Goal: Information Seeking & Learning: Check status

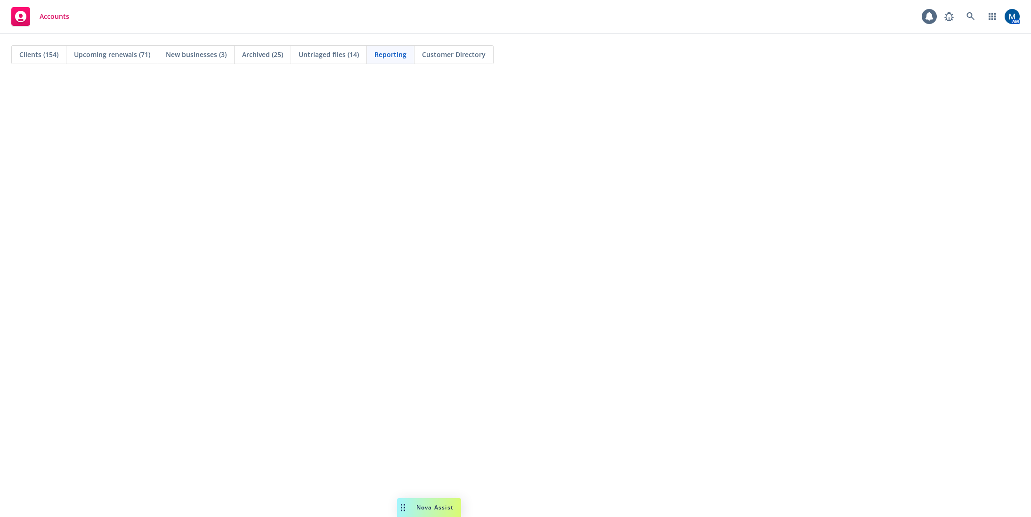
click at [43, 55] on span "Clients (154)" at bounding box center [38, 54] width 39 height 10
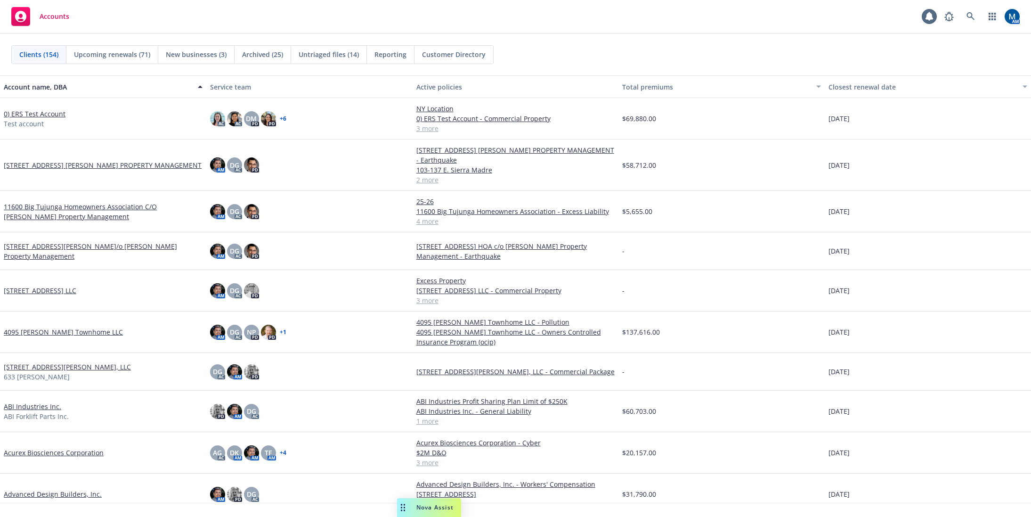
click at [263, 19] on div "Accounts 1 AM" at bounding box center [515, 17] width 1031 height 34
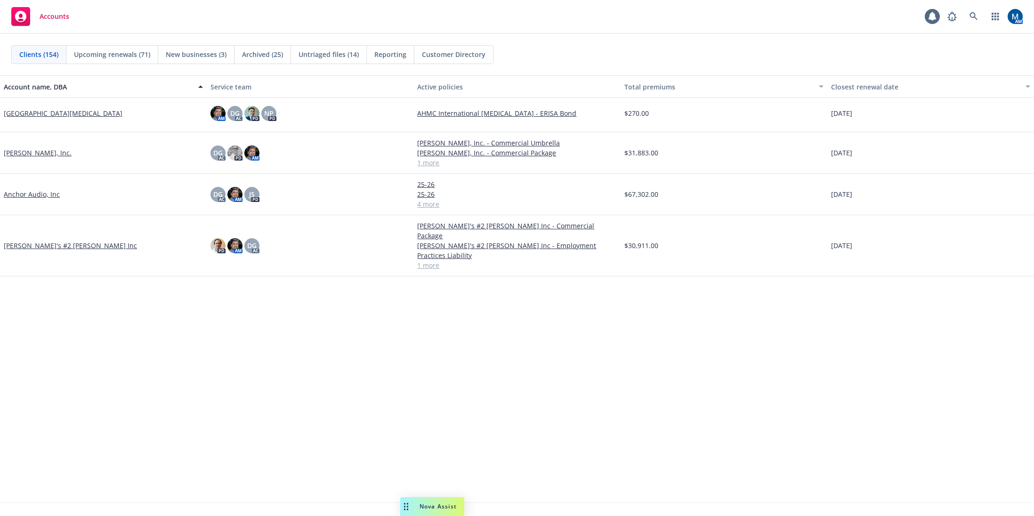
scroll to position [41, 0]
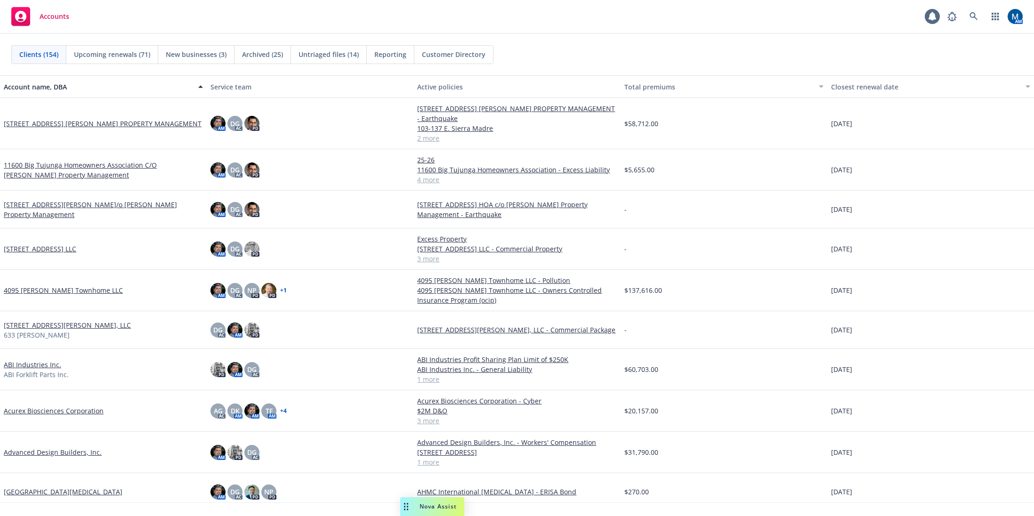
click at [1031, 514] on div "Can't find an account? Search for it" at bounding box center [517, 514] width 1034 height 22
click at [708, 39] on div "Clients (154) Upcoming renewals (71) New businesses (3) Archived (25) Untriaged…" at bounding box center [517, 54] width 1034 height 41
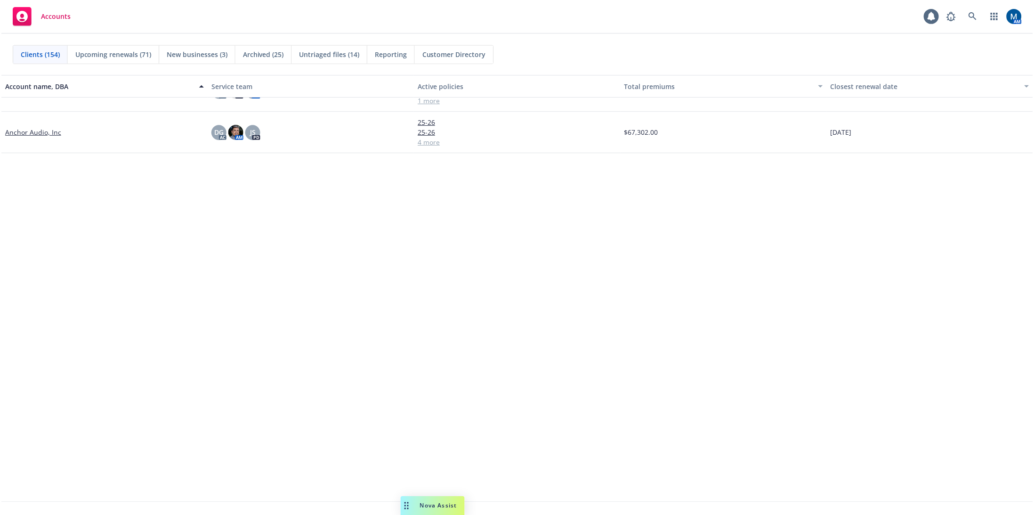
scroll to position [0, 0]
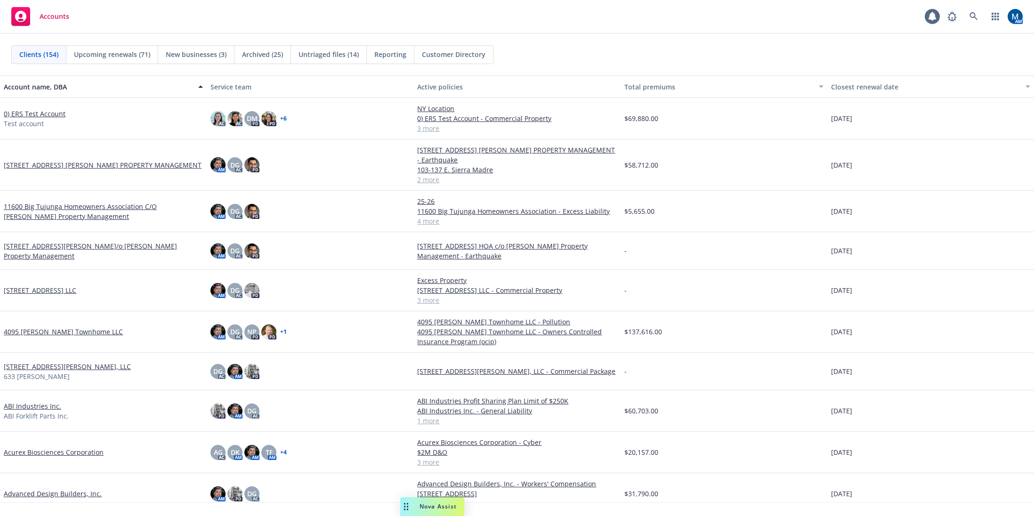
click at [545, 41] on div "Clients (154) Upcoming renewals (71) New businesses (3) Archived (25) Untriaged…" at bounding box center [517, 54] width 1034 height 41
click at [971, 21] on link at bounding box center [974, 16] width 19 height 19
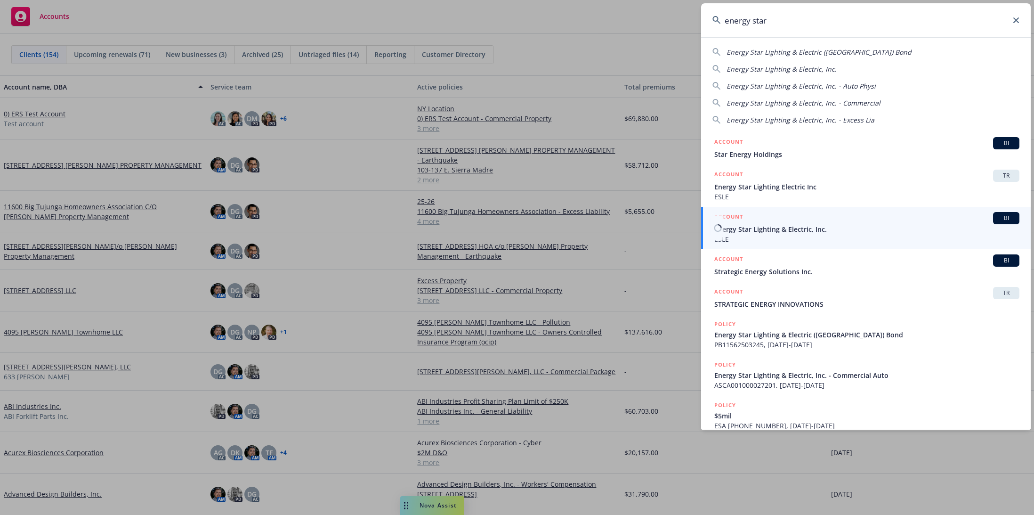
type input "energy star"
click at [802, 234] on span "Energy Star Lighting & Electric, Inc." at bounding box center [867, 229] width 305 height 10
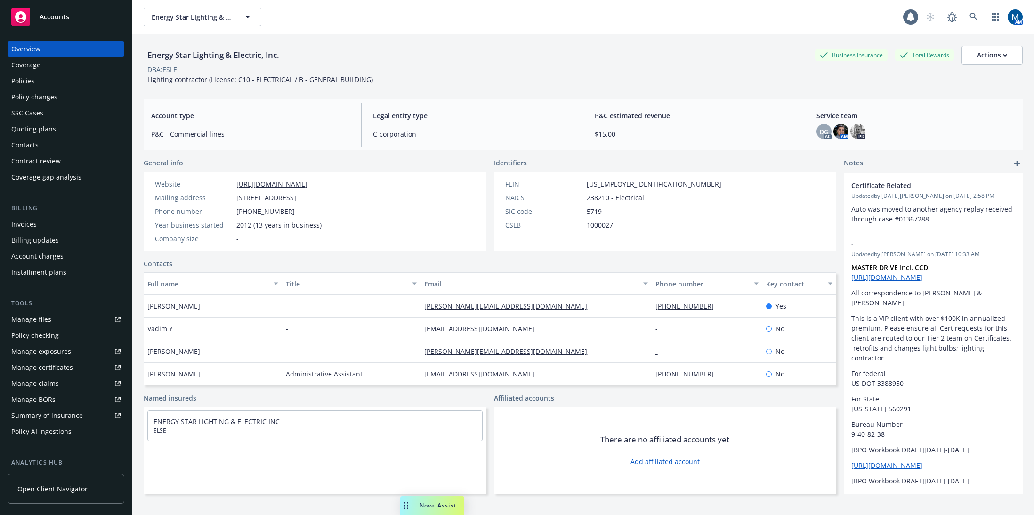
click at [52, 81] on div "Policies" at bounding box center [65, 80] width 109 height 15
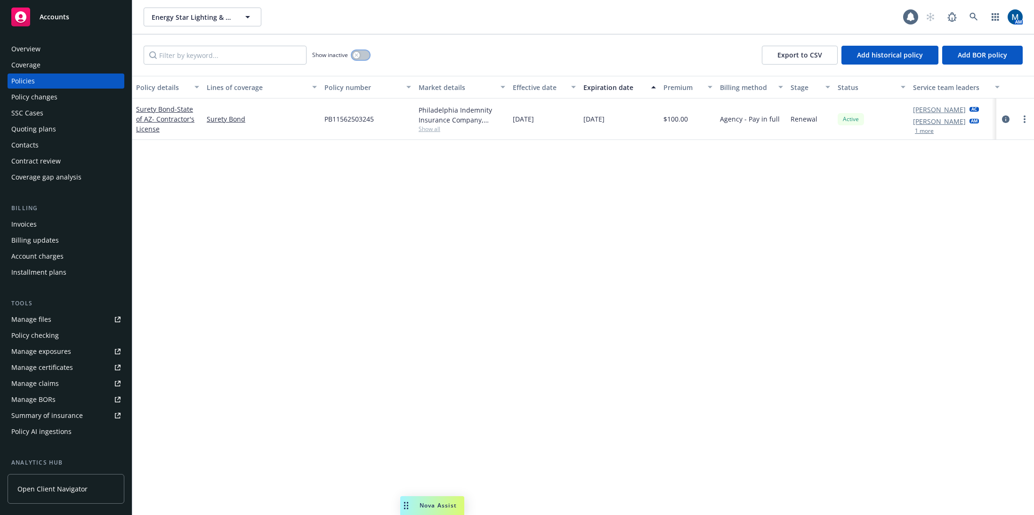
click at [361, 53] on button "button" at bounding box center [361, 54] width 18 height 9
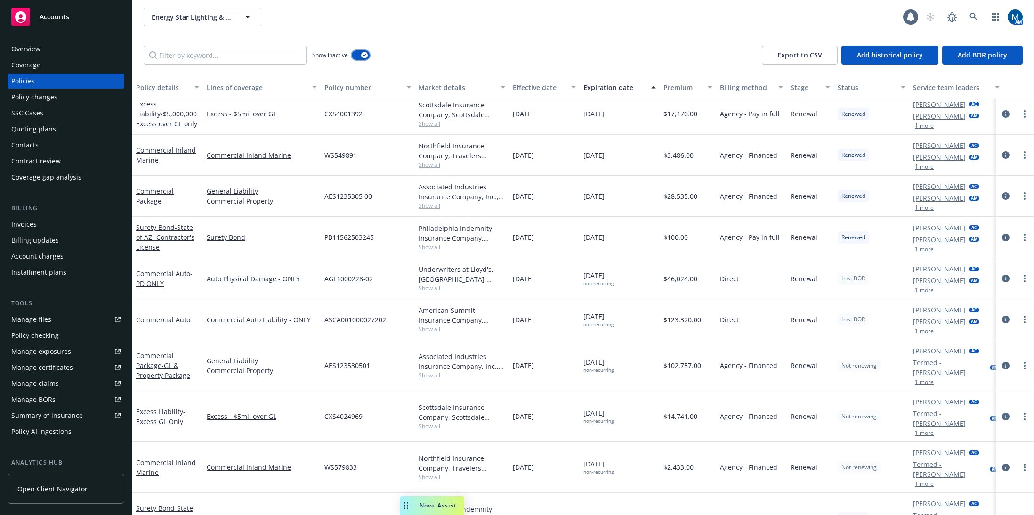
scroll to position [1322, 0]
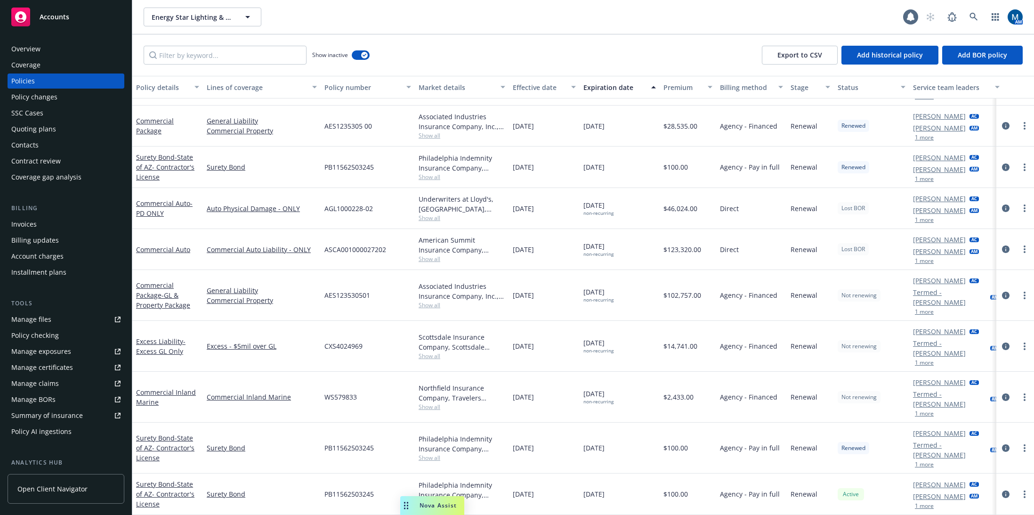
click at [39, 324] on div "Manage files" at bounding box center [31, 319] width 40 height 15
click at [502, 64] on div "Show inactive Export to CSV Add historical policy Add BOR policy" at bounding box center [583, 54] width 902 height 41
click at [64, 50] on div "Overview" at bounding box center [65, 48] width 109 height 15
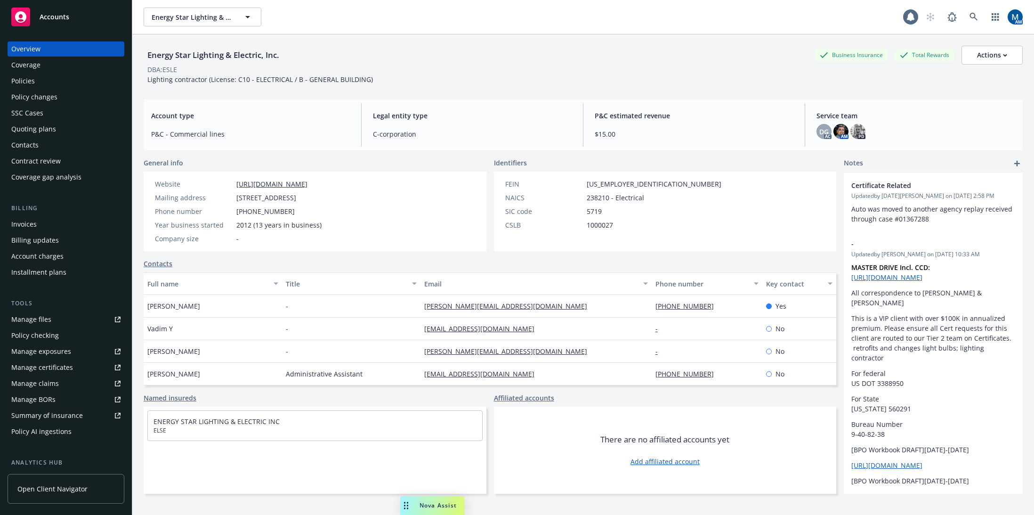
click at [33, 88] on div "Policies" at bounding box center [23, 80] width 24 height 15
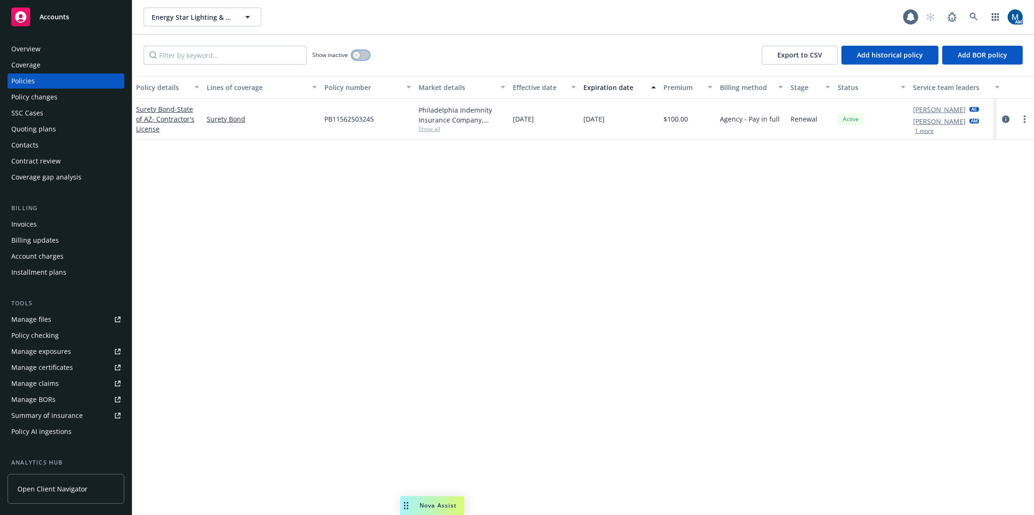
click at [357, 57] on div "button" at bounding box center [356, 55] width 7 height 7
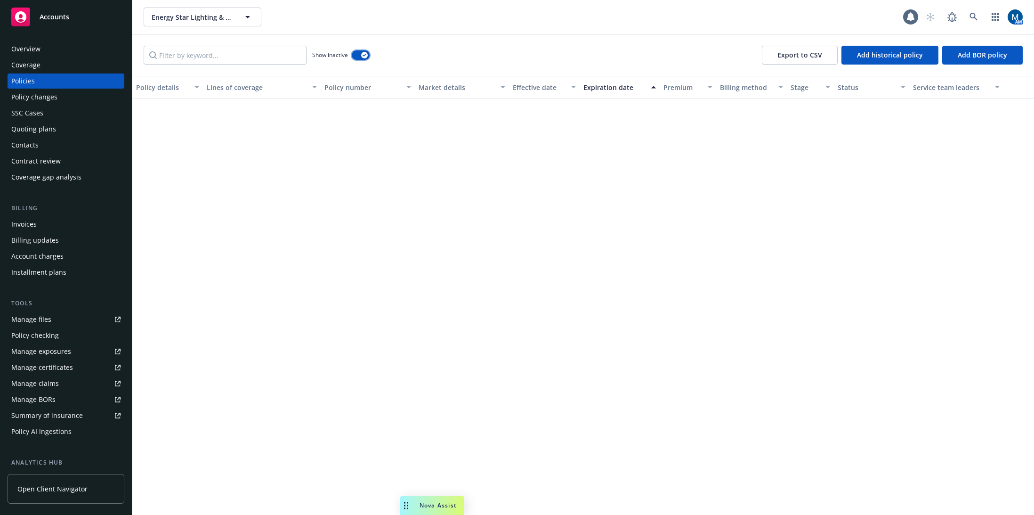
scroll to position [1249, 0]
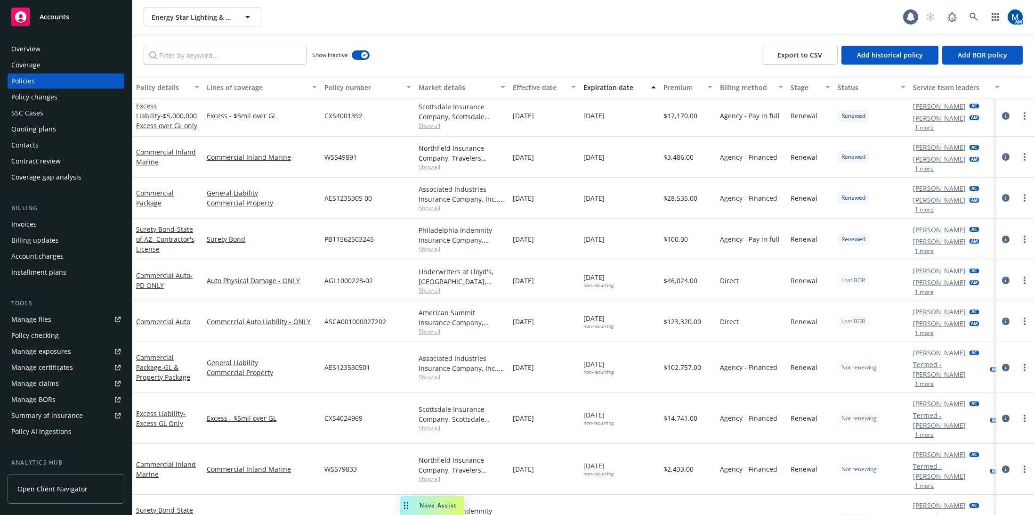
click at [928, 292] on button "1 more" at bounding box center [924, 292] width 19 height 6
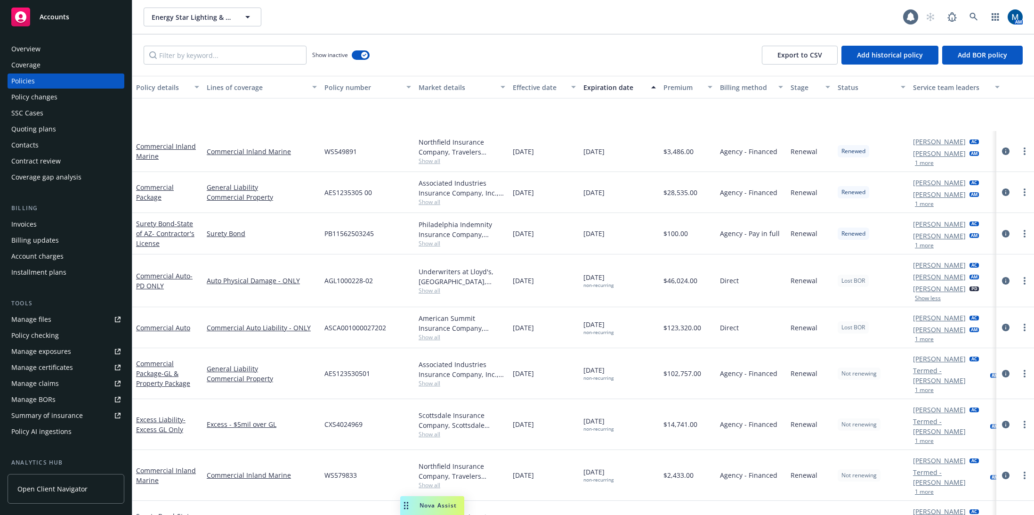
scroll to position [1334, 0]
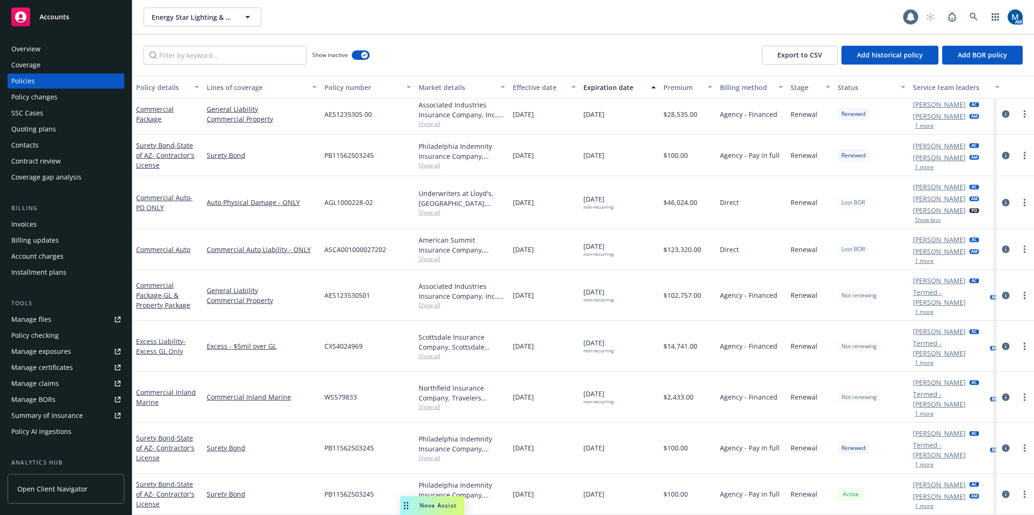
click at [929, 360] on button "1 more" at bounding box center [924, 363] width 19 height 6
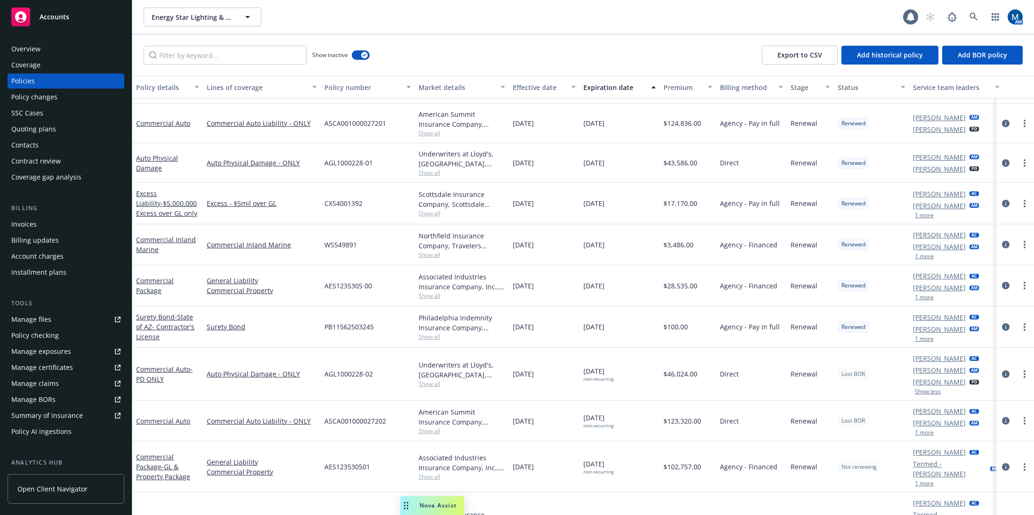
scroll to position [1099, 0]
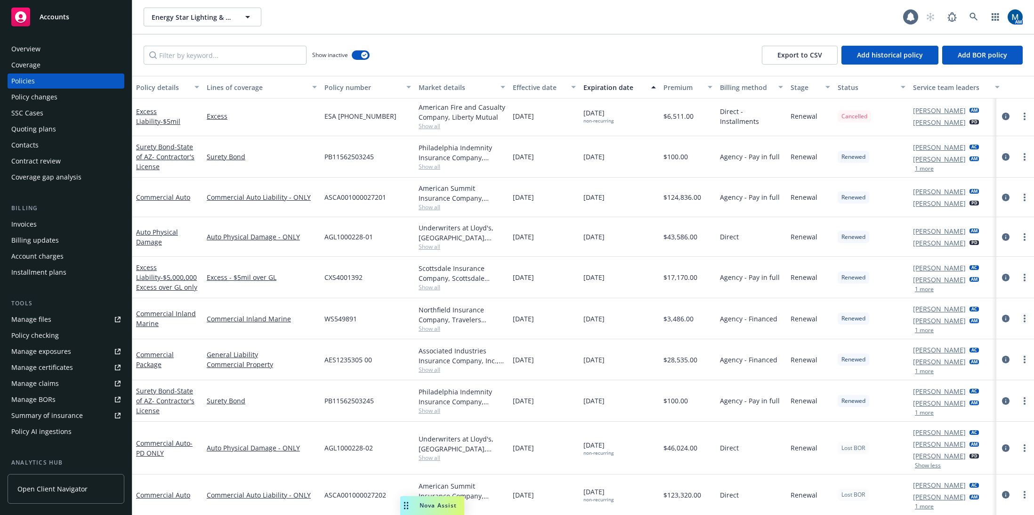
click at [928, 292] on button "1 more" at bounding box center [924, 289] width 19 height 6
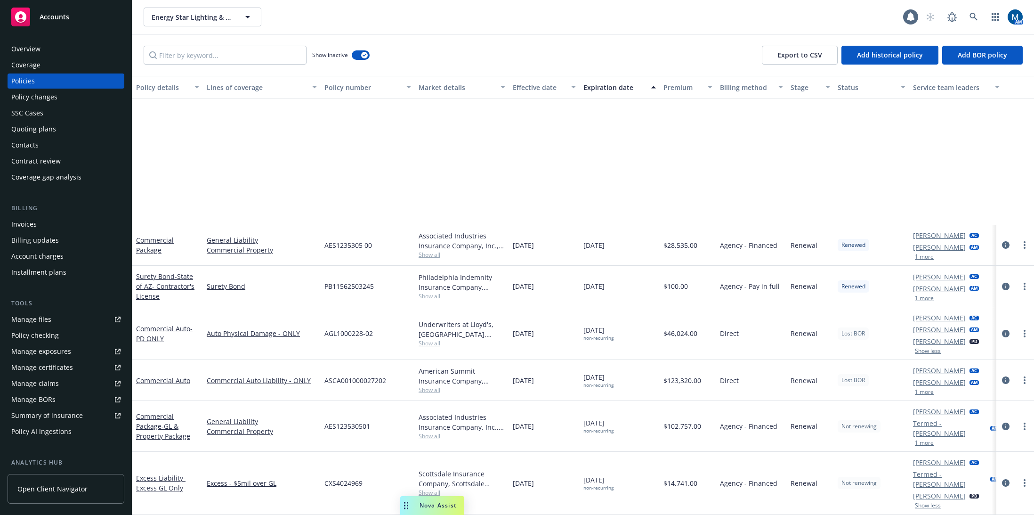
scroll to position [1343, 0]
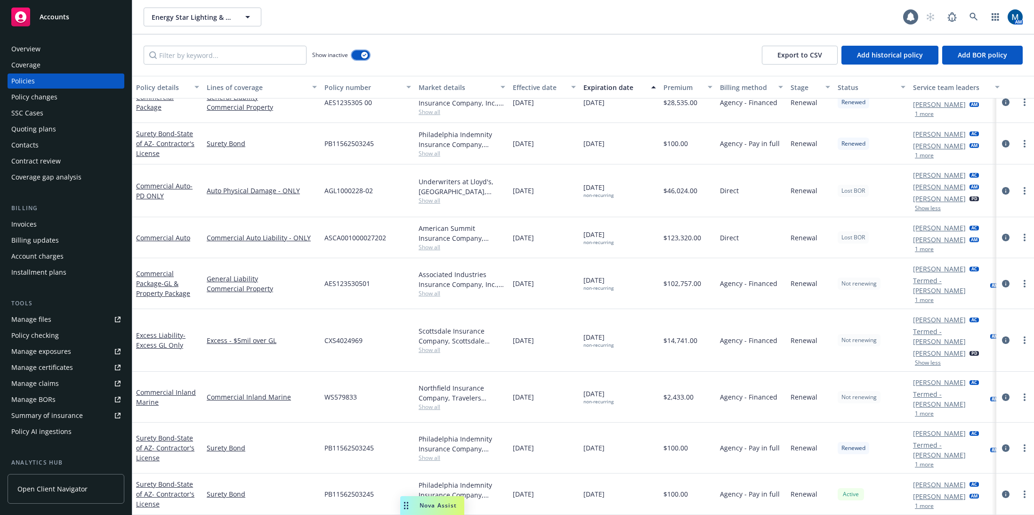
click at [360, 56] on button "button" at bounding box center [361, 54] width 18 height 9
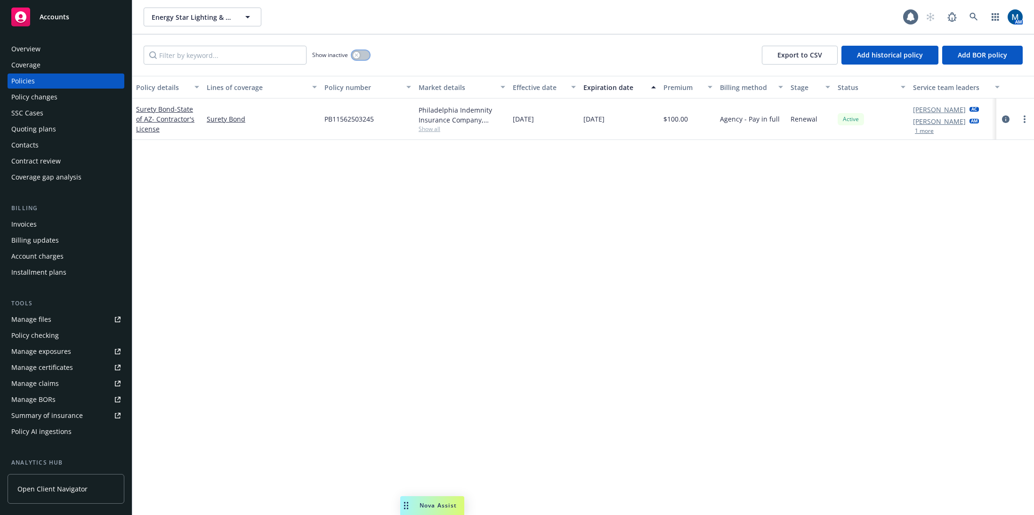
drag, startPoint x: 361, startPoint y: 51, endPoint x: 387, endPoint y: 49, distance: 26.1
click at [362, 51] on button "button" at bounding box center [361, 54] width 18 height 9
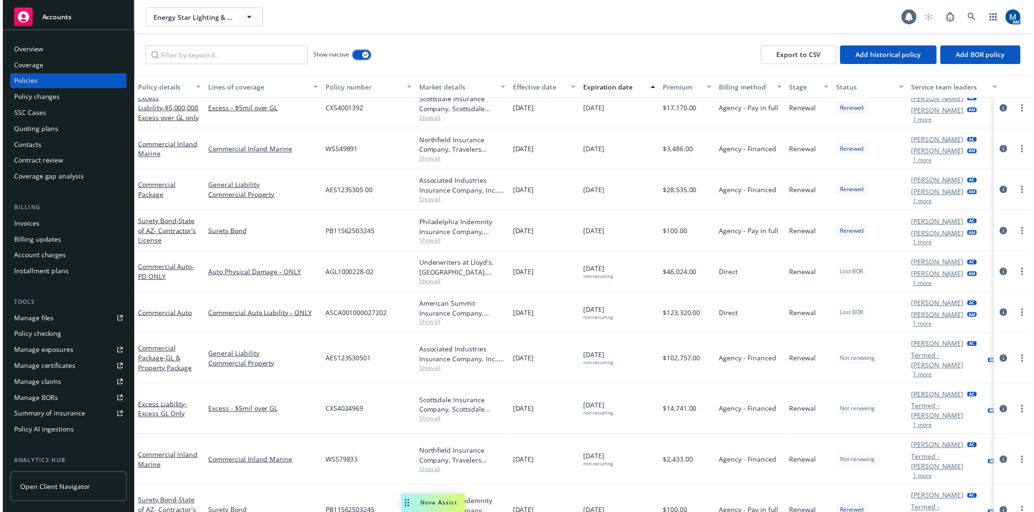
scroll to position [1322, 0]
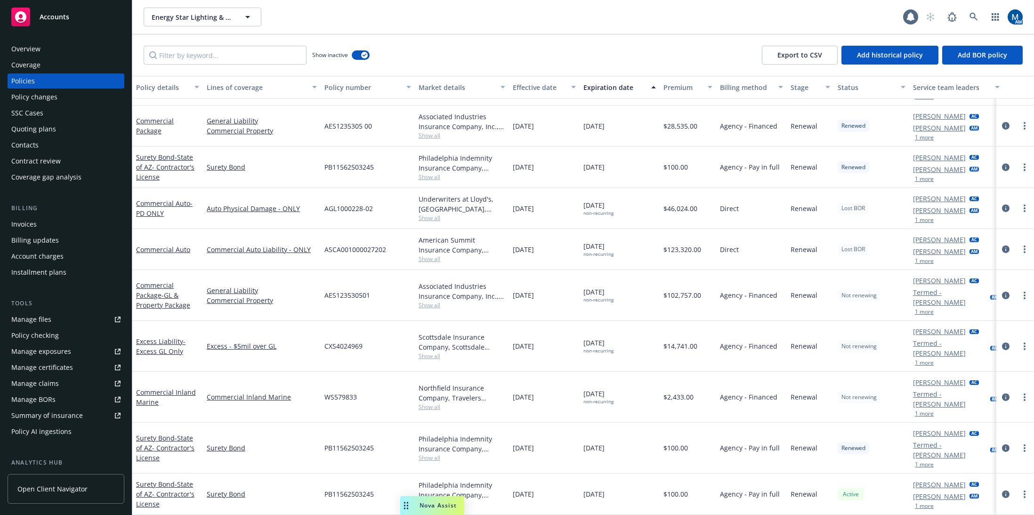
click at [93, 48] on div "Overview" at bounding box center [65, 48] width 109 height 15
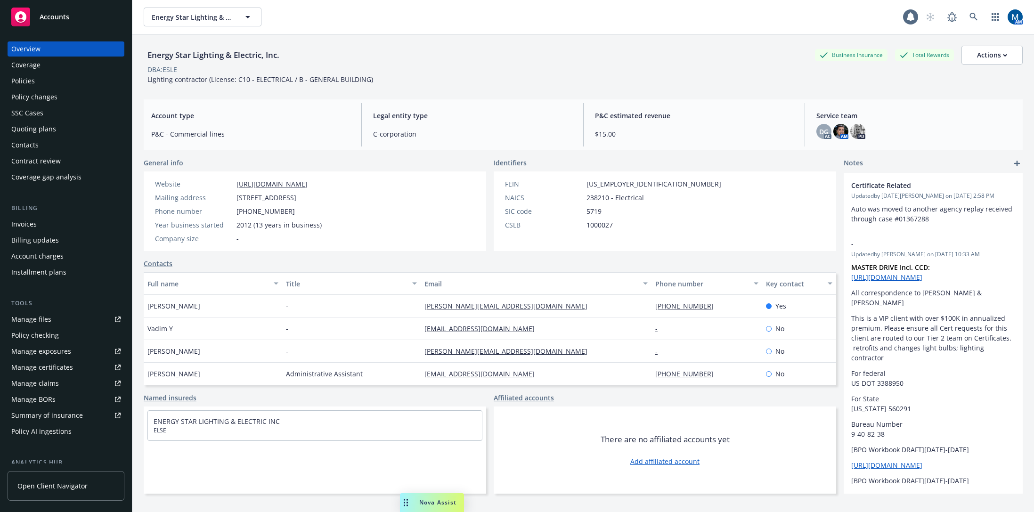
click at [47, 84] on div "Policies" at bounding box center [65, 80] width 109 height 15
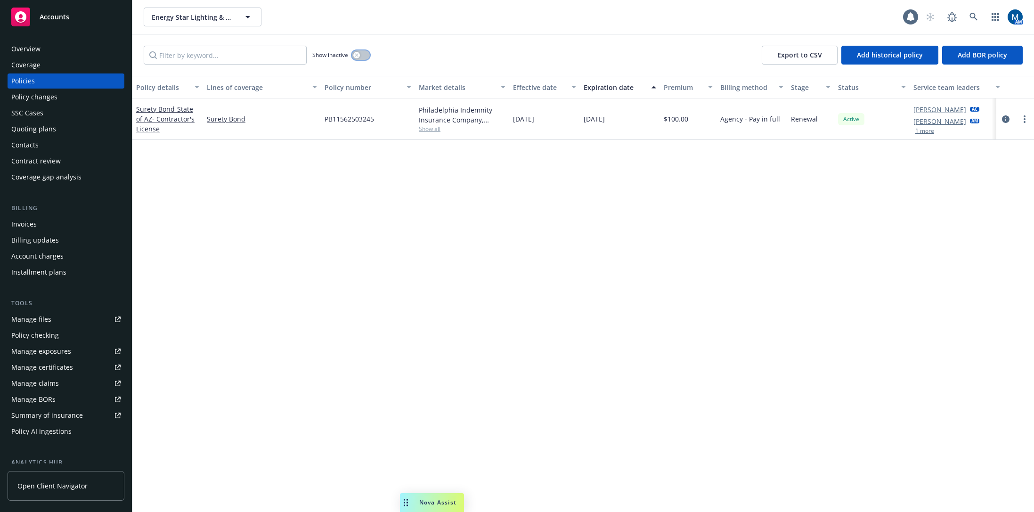
click at [364, 57] on button "button" at bounding box center [361, 54] width 18 height 9
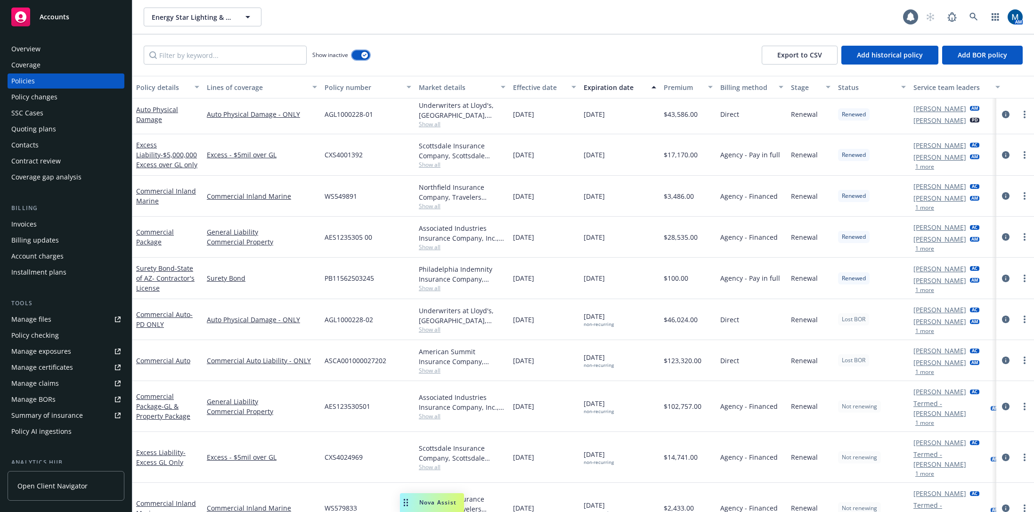
scroll to position [1252, 0]
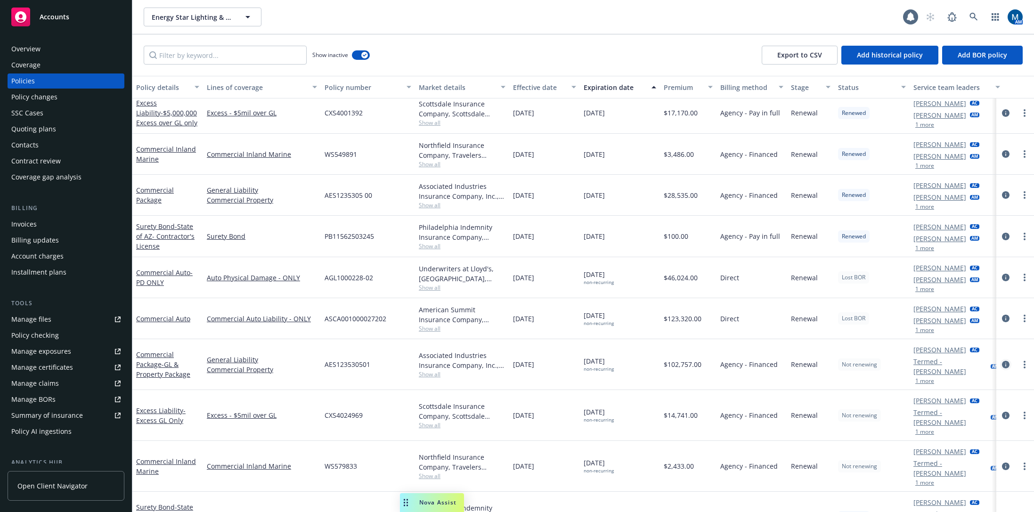
click at [1002, 365] on icon "circleInformation" at bounding box center [1006, 365] width 8 height 8
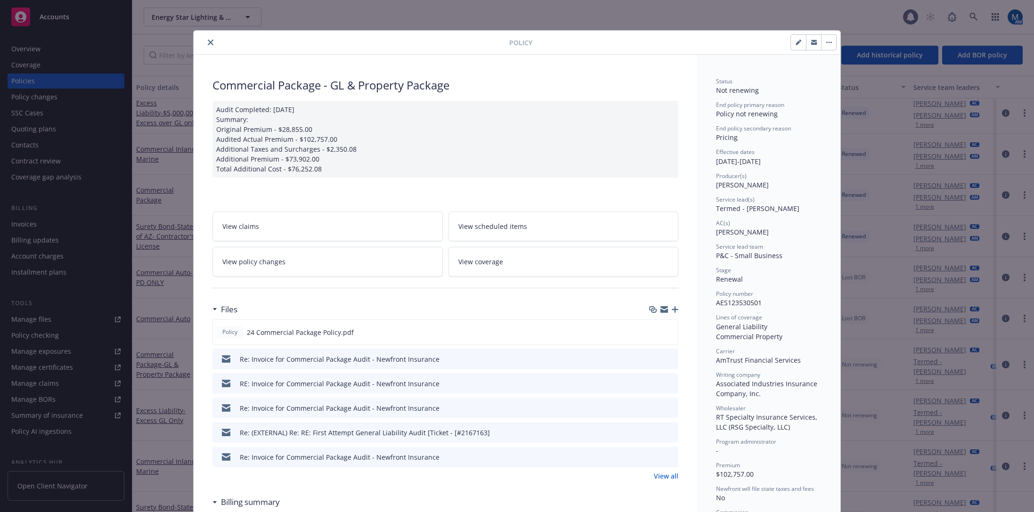
click at [209, 40] on icon "close" at bounding box center [211, 43] width 6 height 6
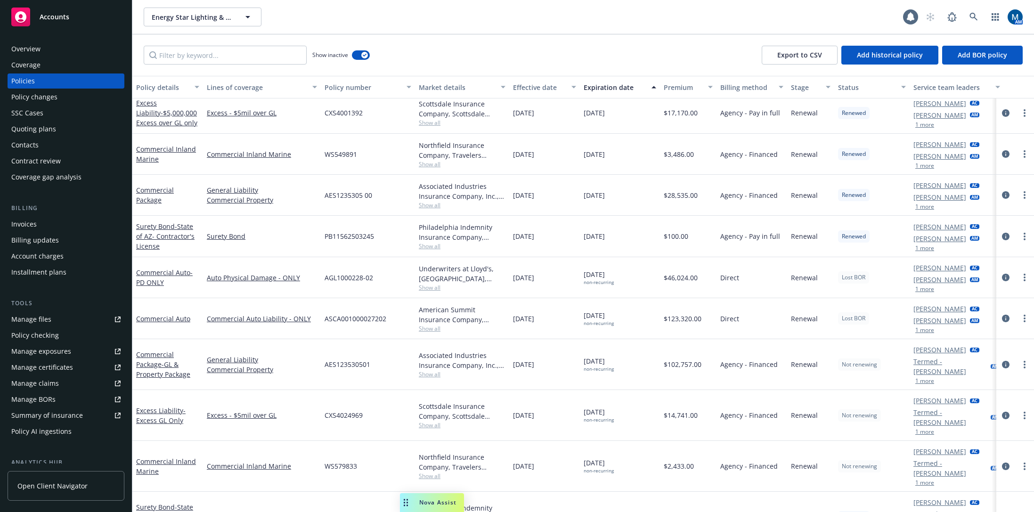
click at [74, 27] on link "Accounts" at bounding box center [66, 17] width 117 height 26
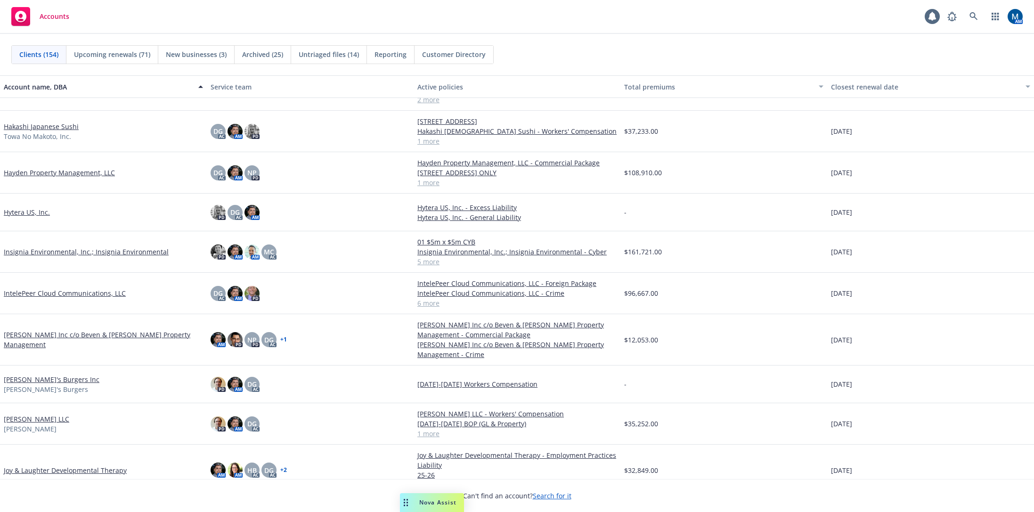
scroll to position [2549, 0]
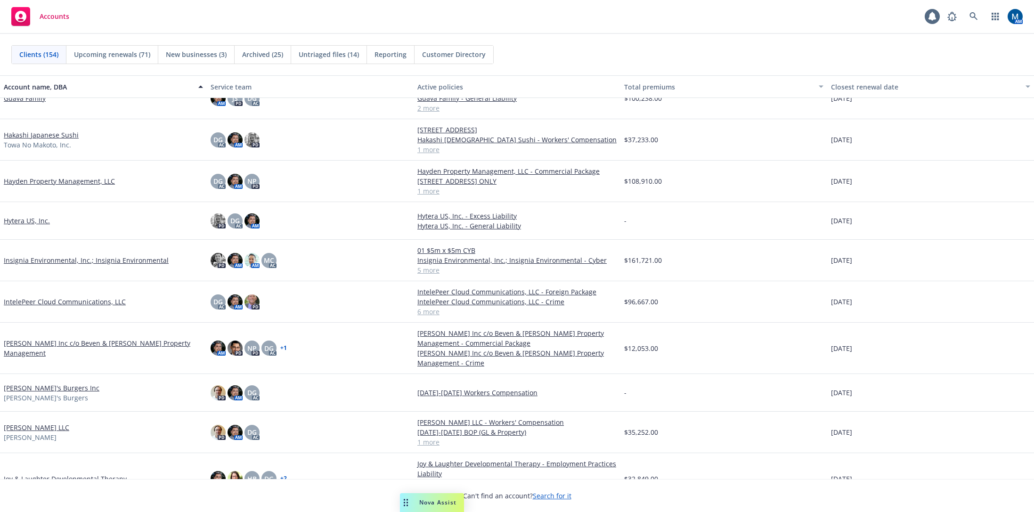
click at [74, 303] on link "IntelePeer Cloud Communications, LLC" at bounding box center [65, 302] width 122 height 10
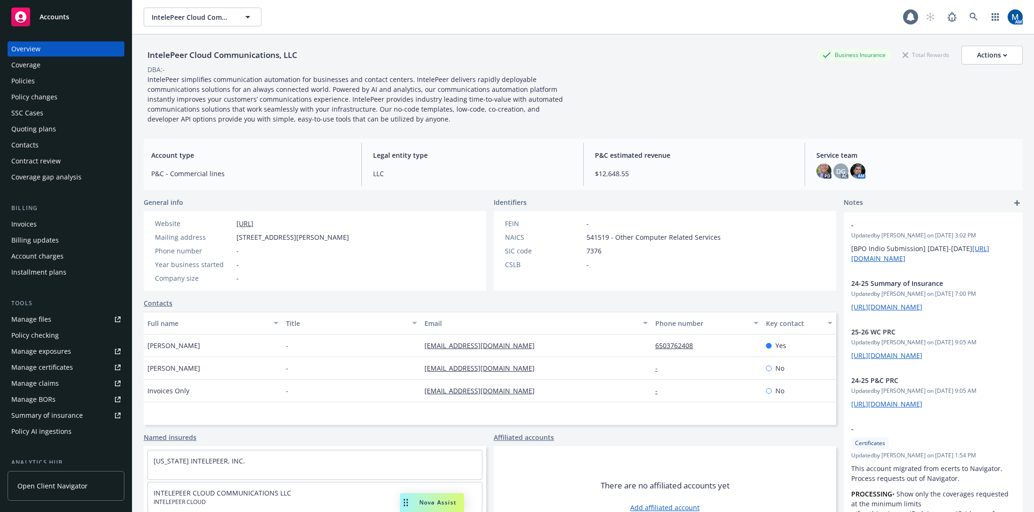
click at [75, 81] on div "Policies" at bounding box center [65, 80] width 109 height 15
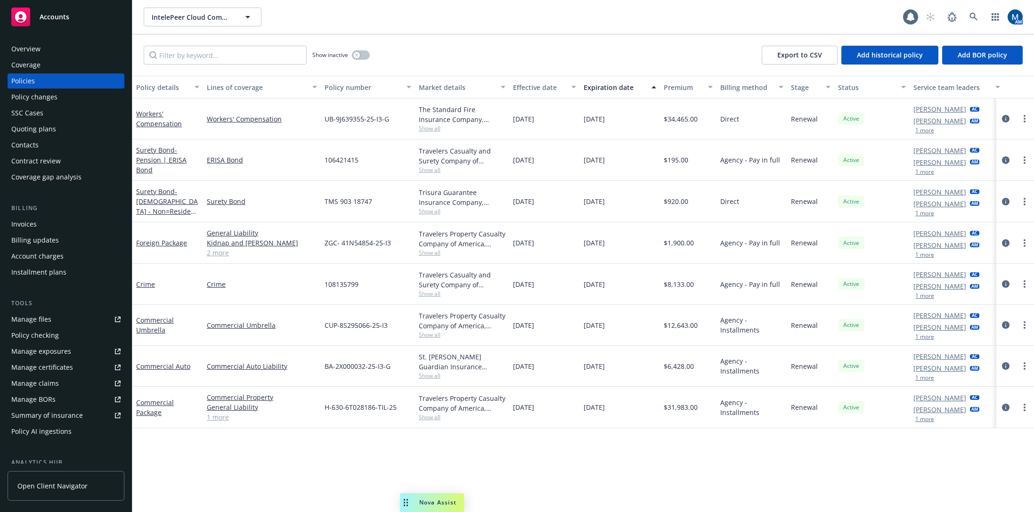
scroll to position [0, 8]
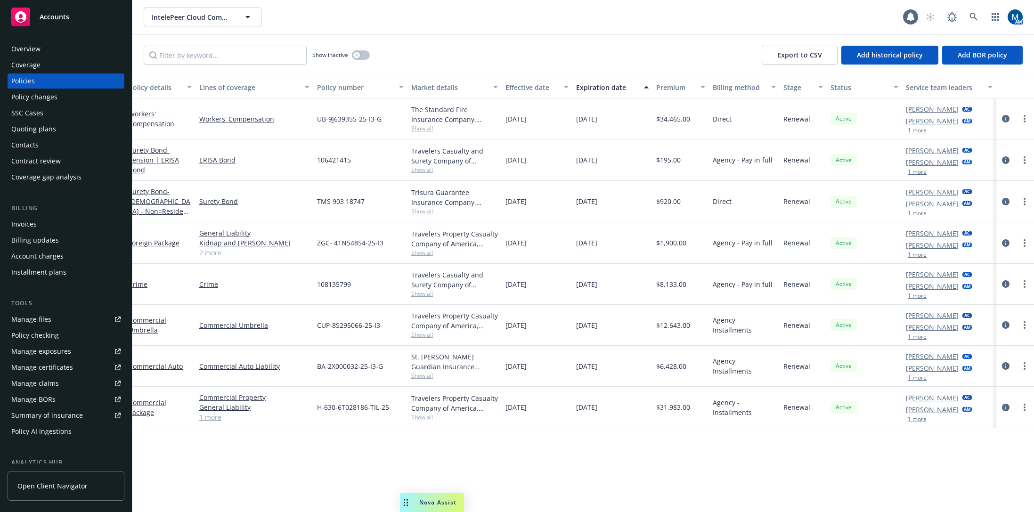
drag, startPoint x: 376, startPoint y: 472, endPoint x: 567, endPoint y: 473, distance: 190.8
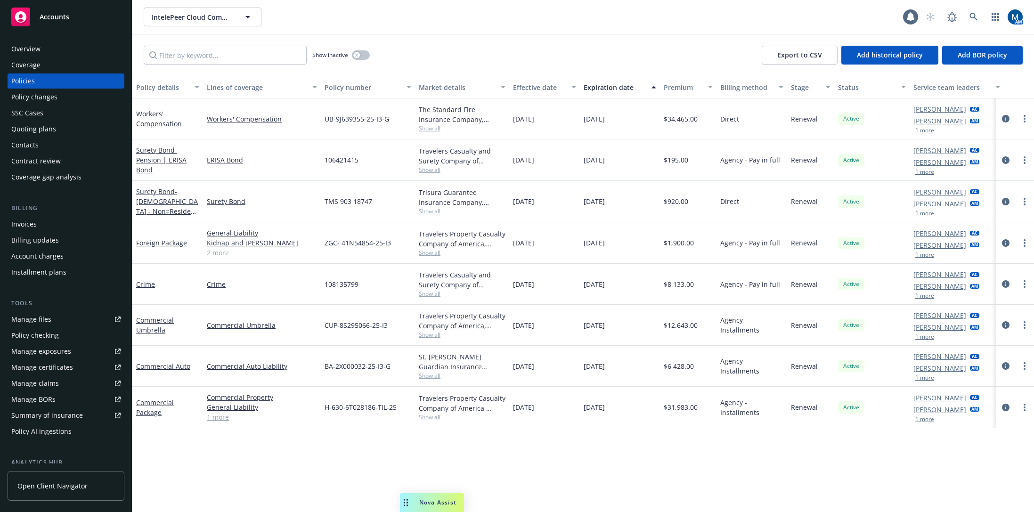
drag, startPoint x: 783, startPoint y: 454, endPoint x: 470, endPoint y: 452, distance: 313.3
click at [34, 216] on div "Billing Invoices Billing updates Account charges Installment plans" at bounding box center [66, 242] width 117 height 76
click at [33, 218] on div "Invoices" at bounding box center [23, 224] width 25 height 15
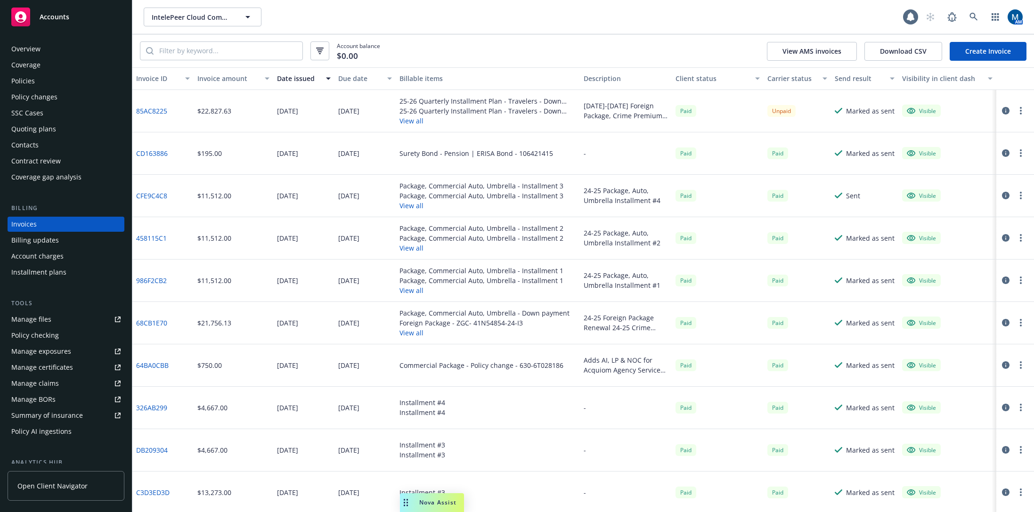
click at [1002, 111] on icon "button" at bounding box center [1006, 111] width 8 height 8
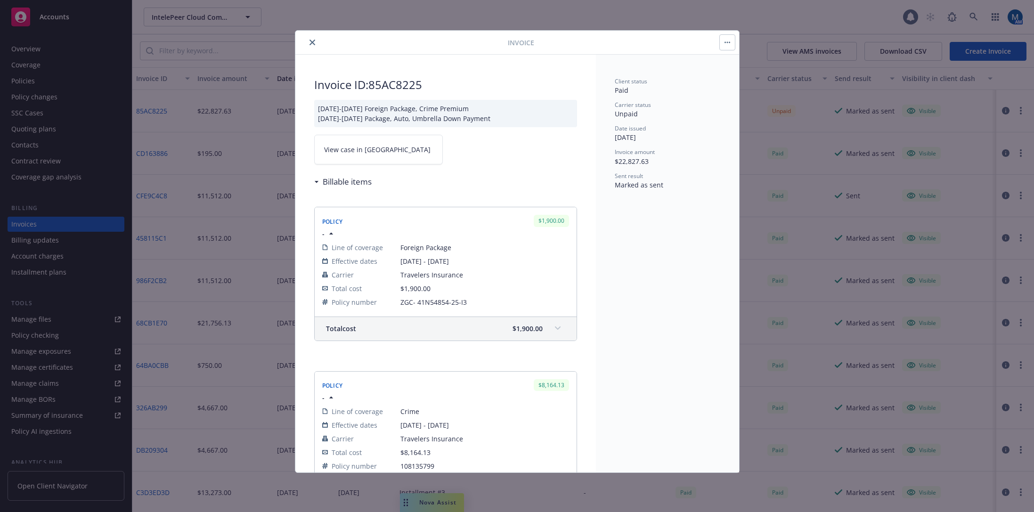
click at [314, 43] on icon "close" at bounding box center [312, 43] width 6 height 6
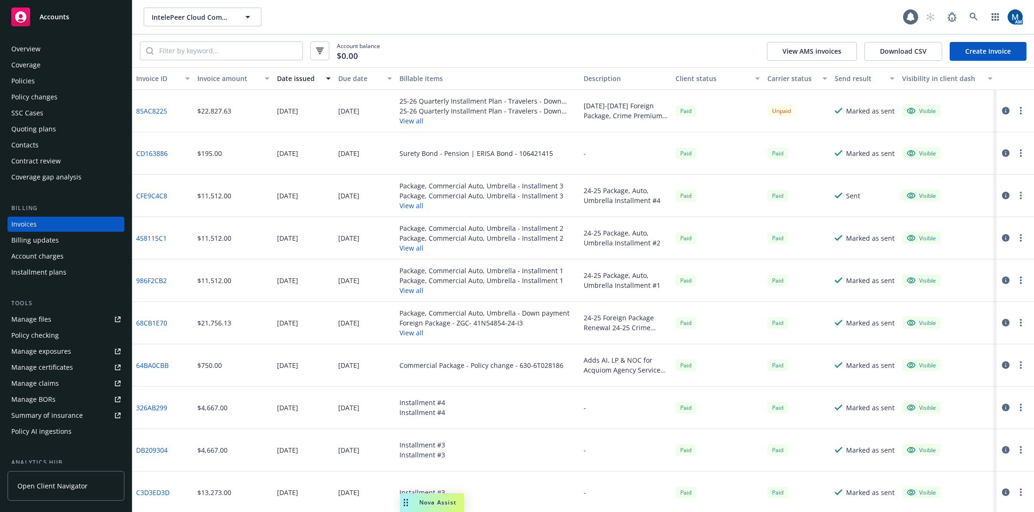
click at [408, 122] on button "View all" at bounding box center [487, 121] width 176 height 10
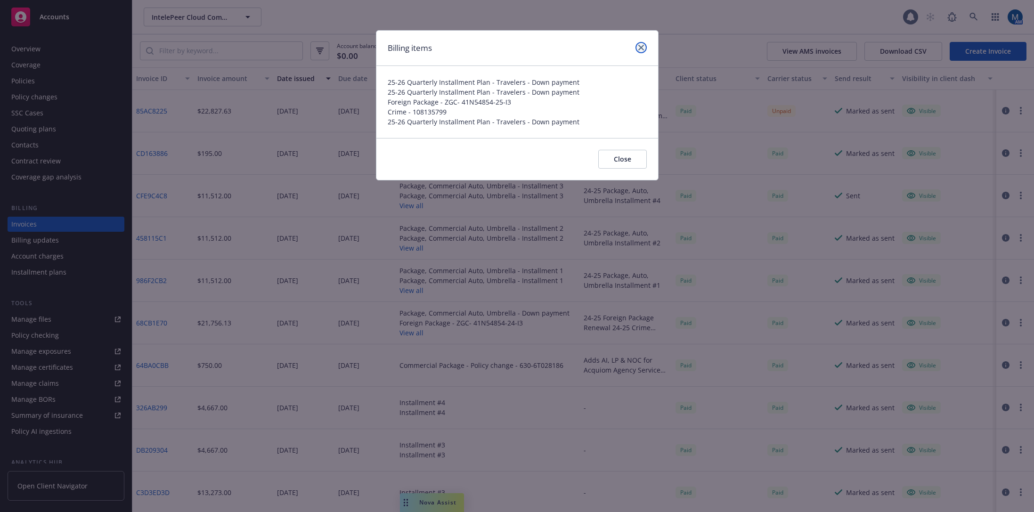
click at [643, 44] on link "close" at bounding box center [640, 47] width 11 height 11
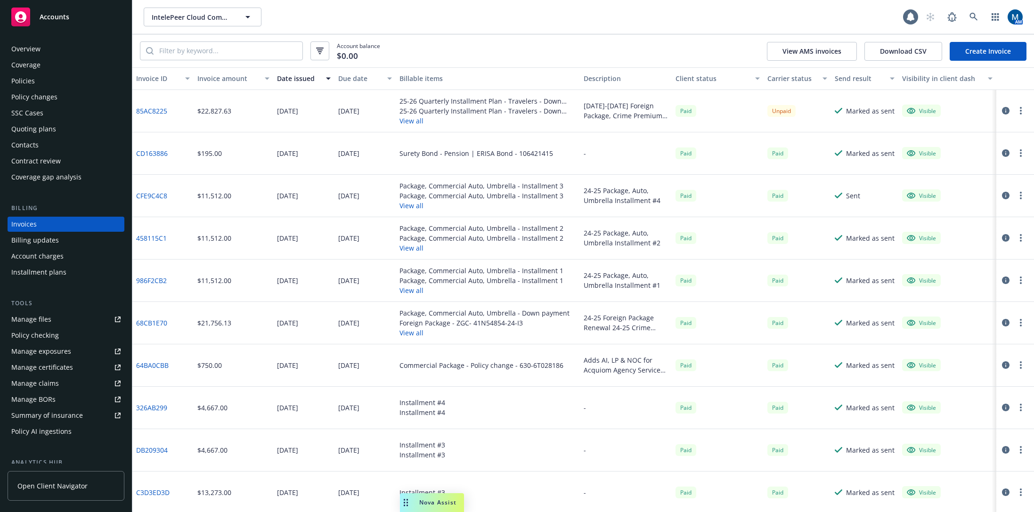
click at [146, 106] on link "85AC8225" at bounding box center [151, 111] width 31 height 10
click at [40, 80] on div "Policies" at bounding box center [65, 80] width 109 height 15
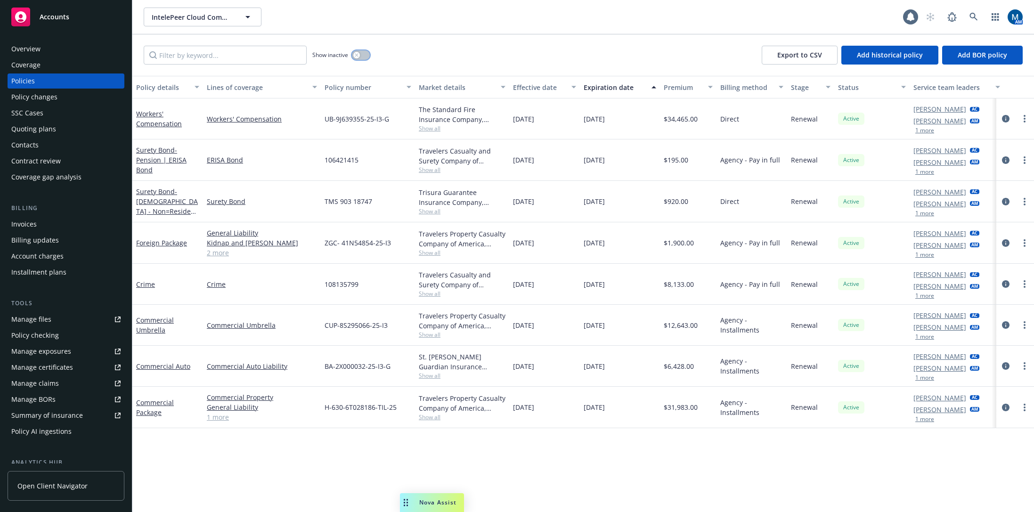
click at [360, 54] on button "button" at bounding box center [361, 54] width 18 height 9
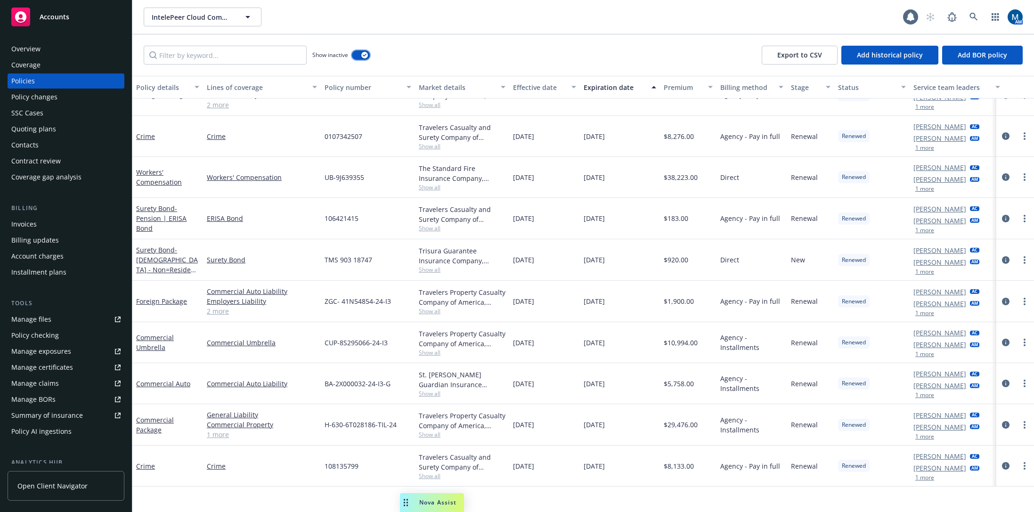
scroll to position [2420, 0]
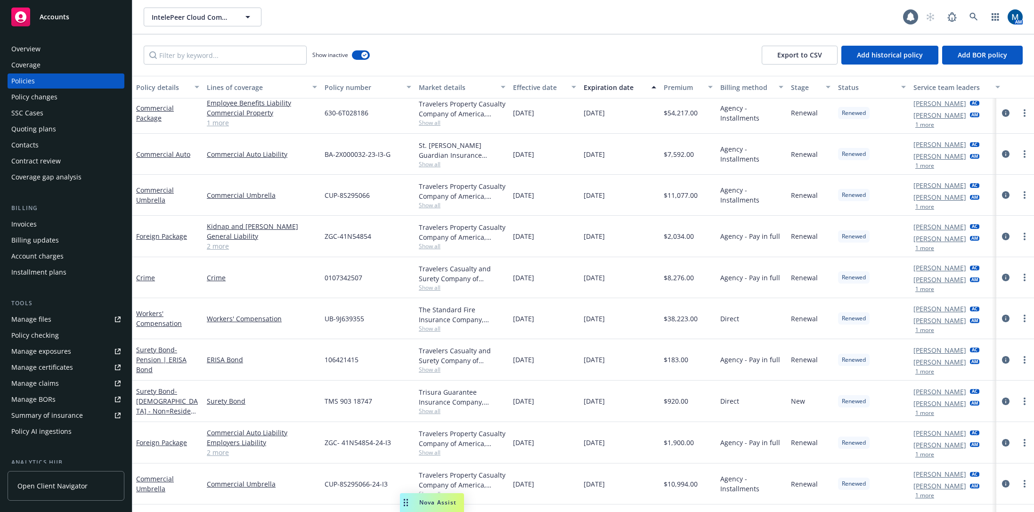
click at [930, 209] on button "1 more" at bounding box center [924, 207] width 19 height 6
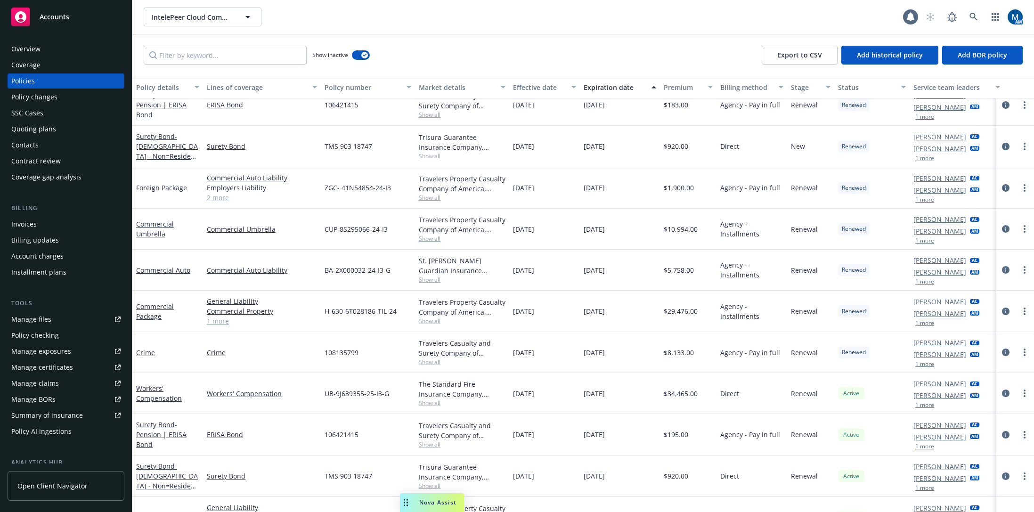
scroll to position [2797, 0]
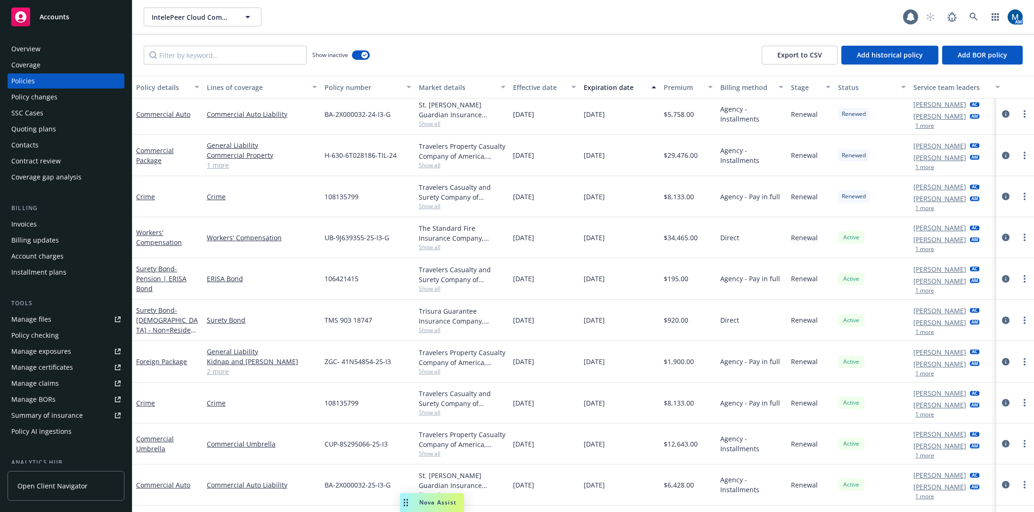
click at [45, 57] on div "Overview Coverage Policies Policy changes SSC Cases Quoting plans Contacts Cont…" at bounding box center [66, 112] width 117 height 143
click at [38, 63] on div "Coverage" at bounding box center [25, 64] width 29 height 15
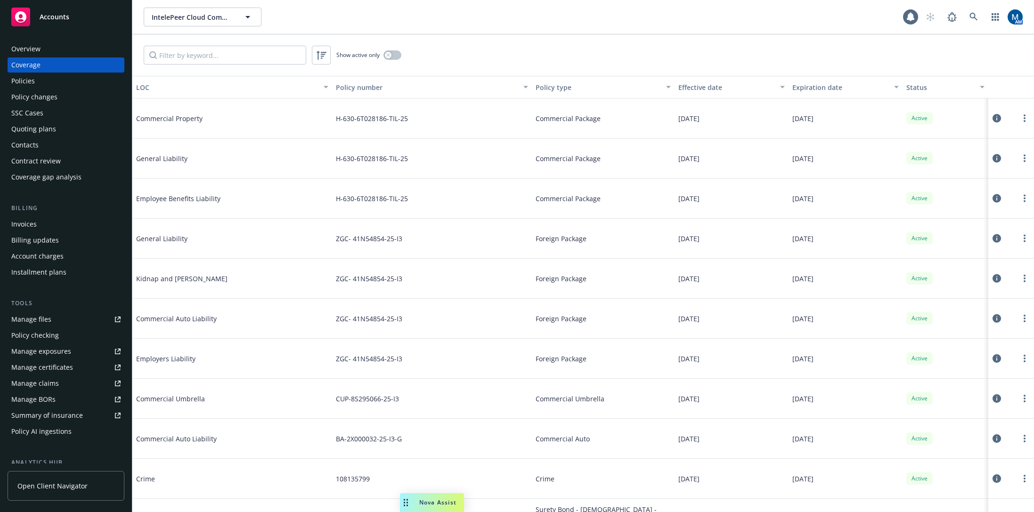
click at [43, 50] on div "Overview" at bounding box center [65, 48] width 109 height 15
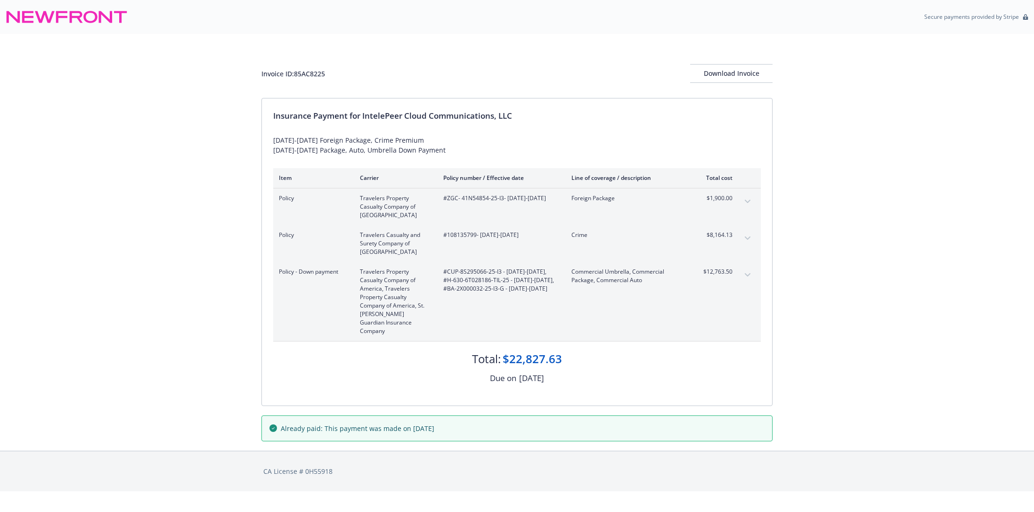
click at [747, 275] on icon "expand content" at bounding box center [748, 274] width 6 height 3
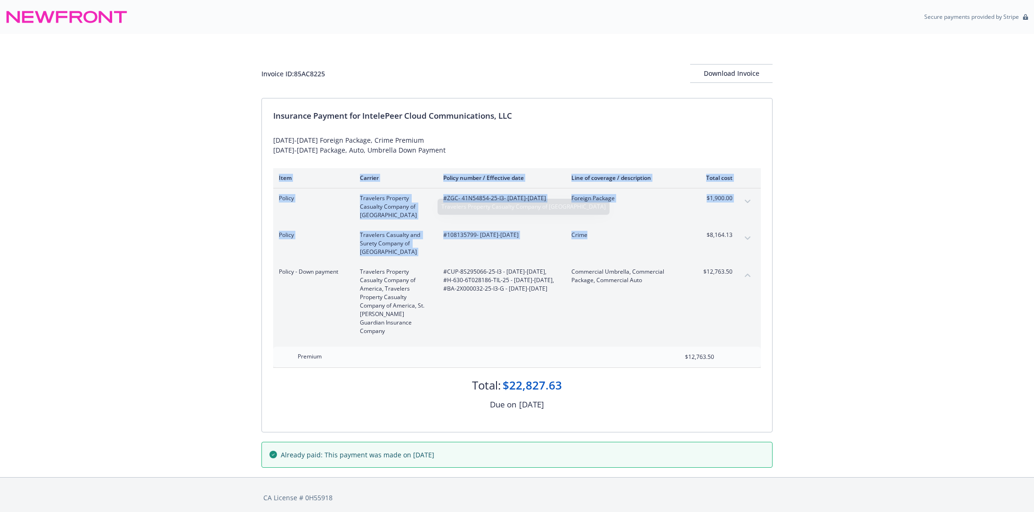
drag, startPoint x: 244, startPoint y: 185, endPoint x: 625, endPoint y: 232, distance: 383.5
click at [591, 232] on div "Invoice ID: 85AC8225 Download Invoice Insurance Payment for IntelePeer Cloud Co…" at bounding box center [517, 255] width 1034 height 443
click at [894, 224] on div "Invoice ID: 85AC8225 Download Invoice Insurance Payment for IntelePeer Cloud Co…" at bounding box center [517, 255] width 1034 height 443
